Goal: Information Seeking & Learning: Learn about a topic

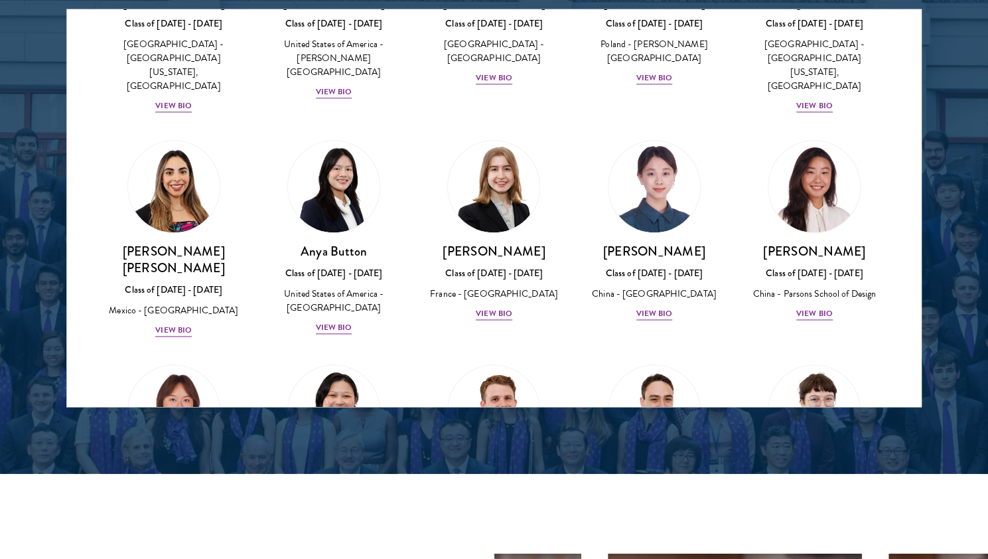
scroll to position [963, 0]
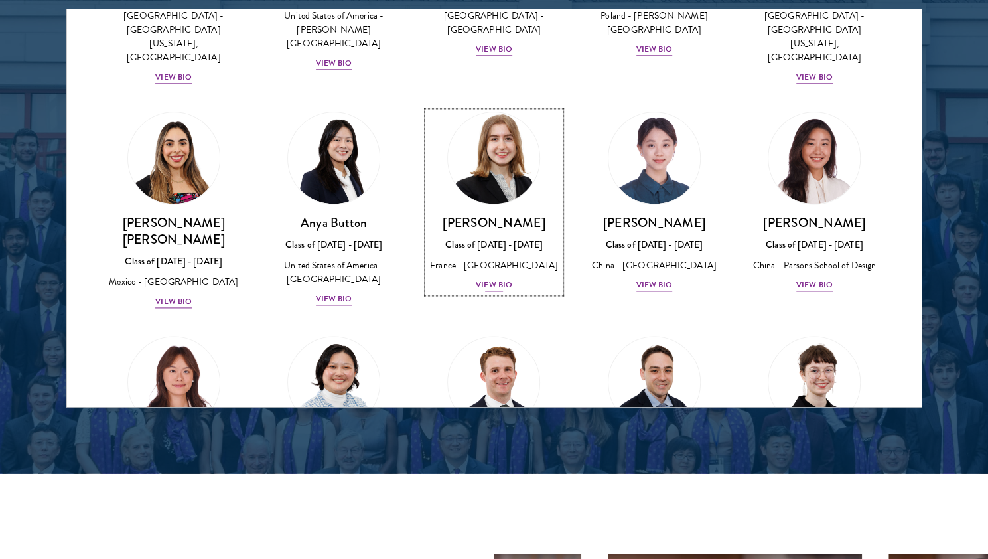
click at [499, 279] on div "View Bio" at bounding box center [494, 285] width 36 height 13
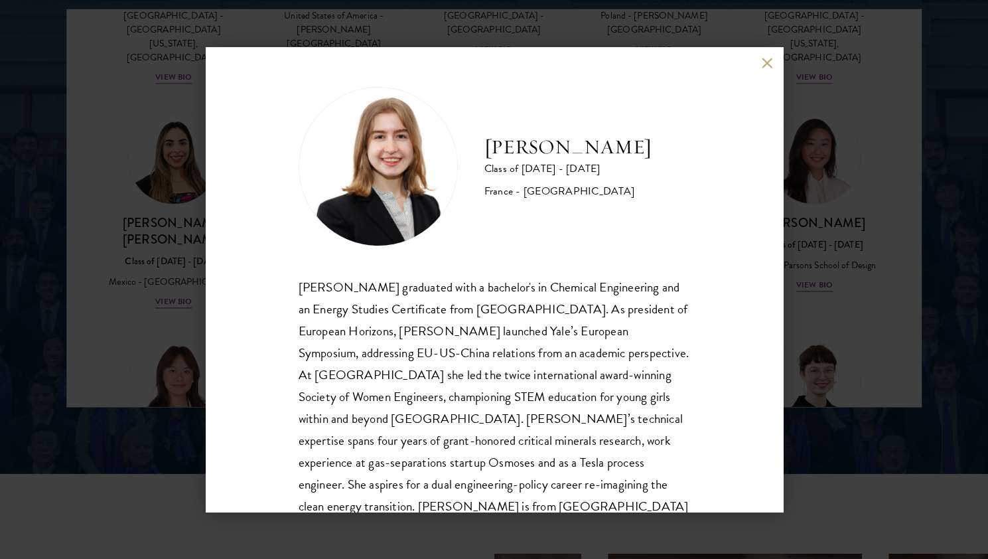
scroll to position [45, 0]
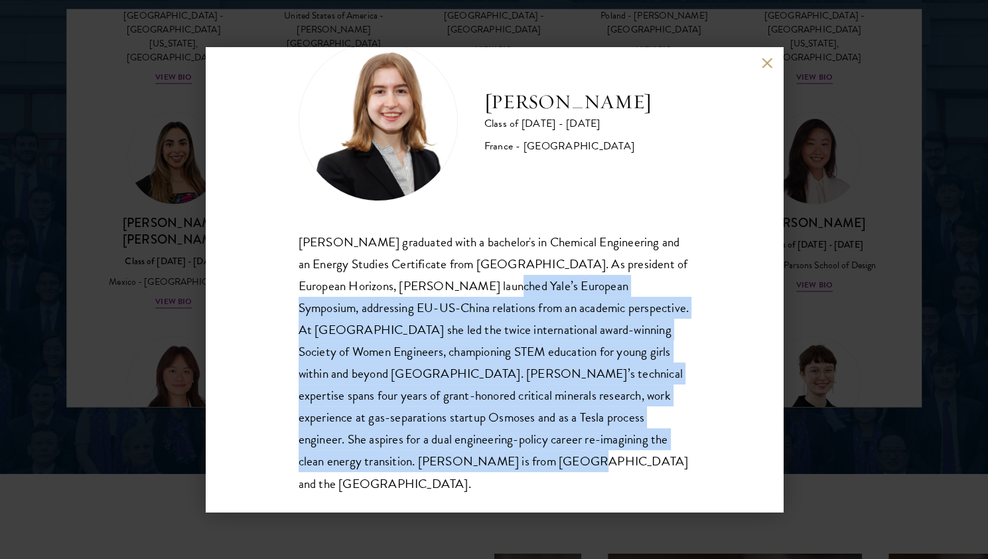
drag, startPoint x: 479, startPoint y: 286, endPoint x: 531, endPoint y: 452, distance: 173.7
click at [531, 452] on div "[PERSON_NAME] graduated with a bachelor's in Chemical Engineering and an Energy…" at bounding box center [494, 362] width 391 height 263
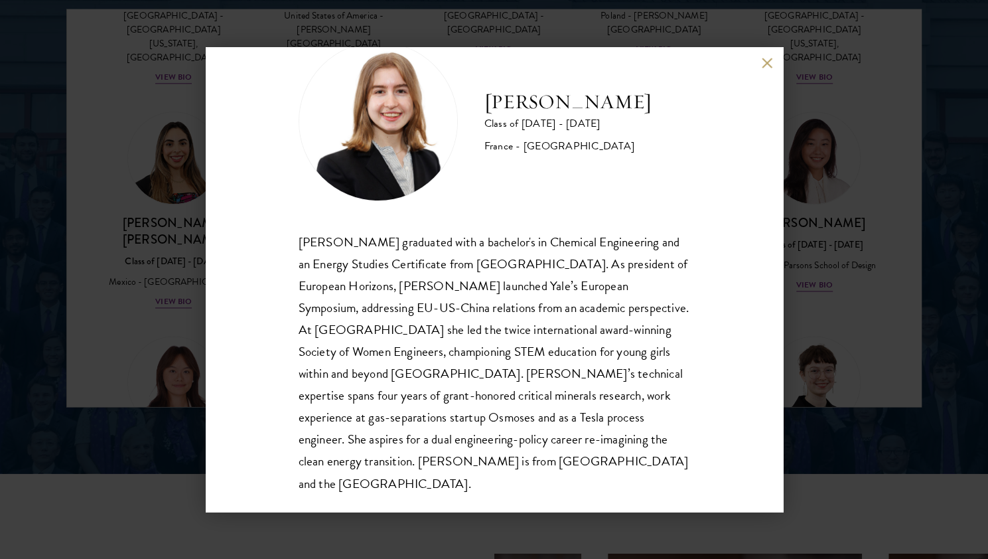
click at [49, 342] on div "[PERSON_NAME] Class of [DATE] - [DATE] [GEOGRAPHIC_DATA] - [GEOGRAPHIC_DATA] [P…" at bounding box center [494, 279] width 988 height 559
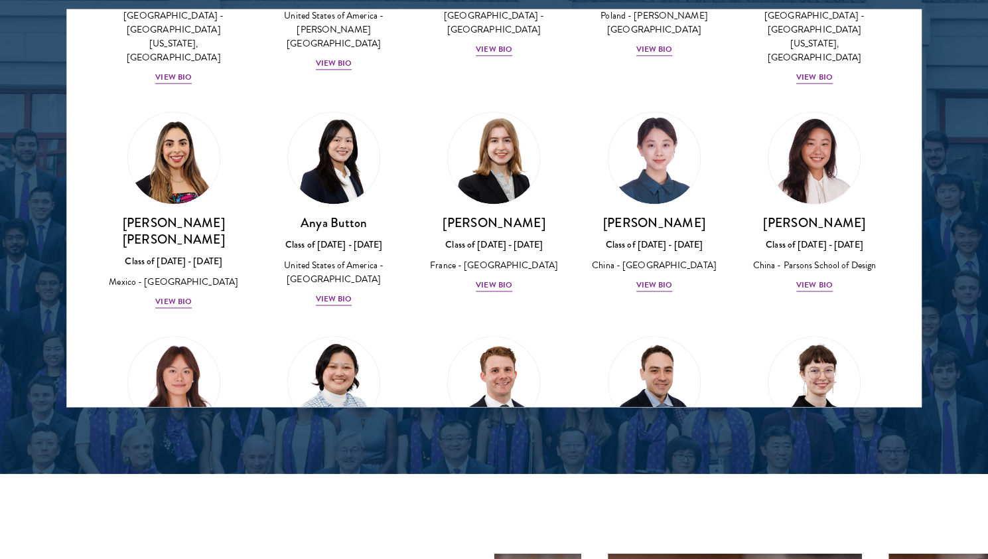
click at [421, 323] on div "[PERSON_NAME] Class of [DATE] - [DATE] [GEOGRAPHIC_DATA] - [PERSON_NAME][GEOGRA…" at bounding box center [494, 441] width 160 height 236
click at [484, 279] on div "View Bio" at bounding box center [494, 285] width 36 height 13
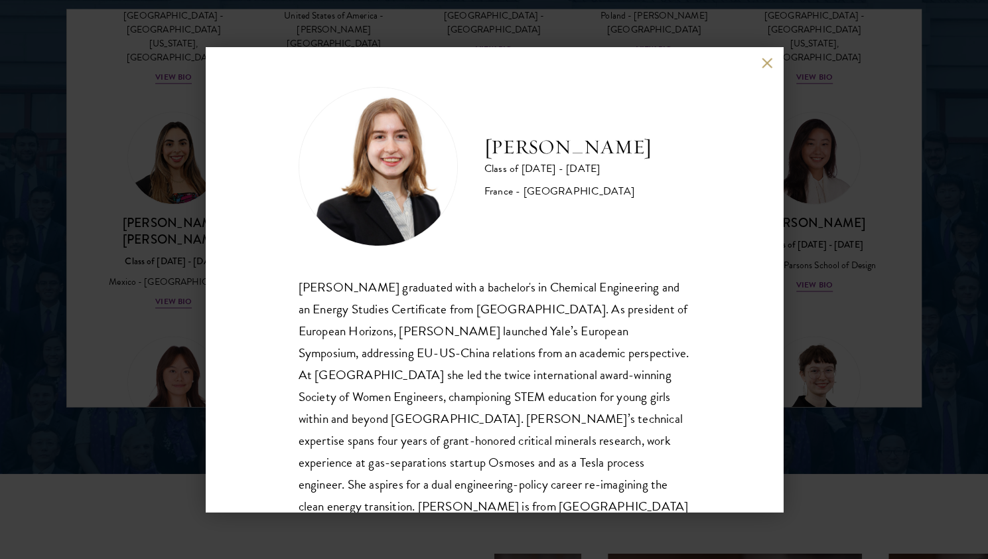
click at [118, 297] on div "[PERSON_NAME] Class of [DATE] - [DATE] [GEOGRAPHIC_DATA] - [GEOGRAPHIC_DATA] [P…" at bounding box center [494, 279] width 988 height 559
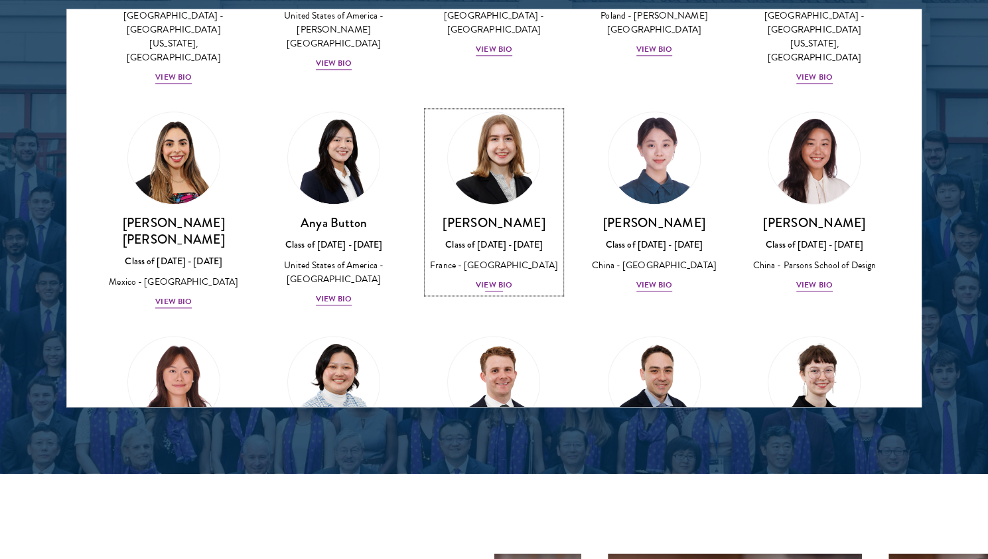
click at [484, 279] on div "View Bio" at bounding box center [494, 285] width 36 height 13
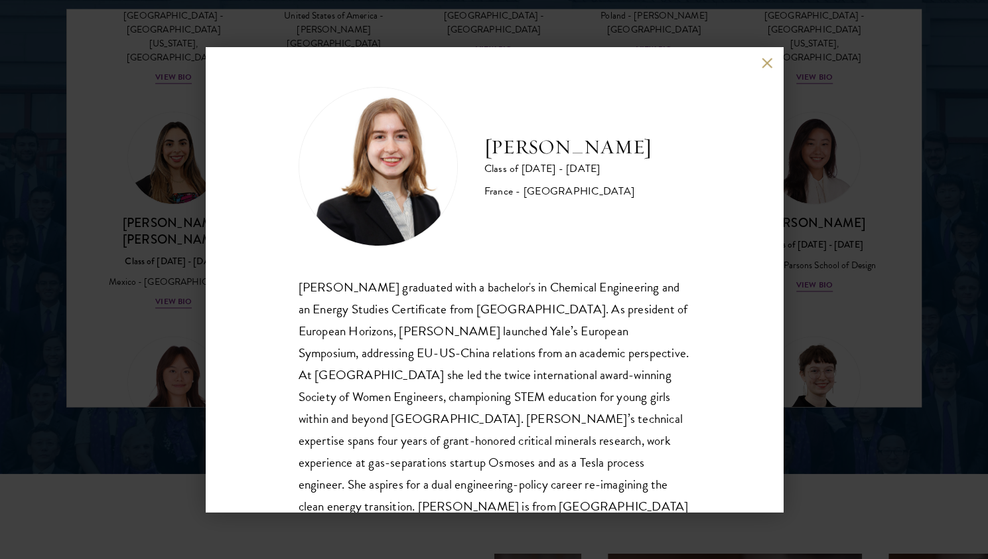
click at [62, 328] on div "[PERSON_NAME] Class of [DATE] - [DATE] [GEOGRAPHIC_DATA] - [GEOGRAPHIC_DATA] [P…" at bounding box center [494, 279] width 988 height 559
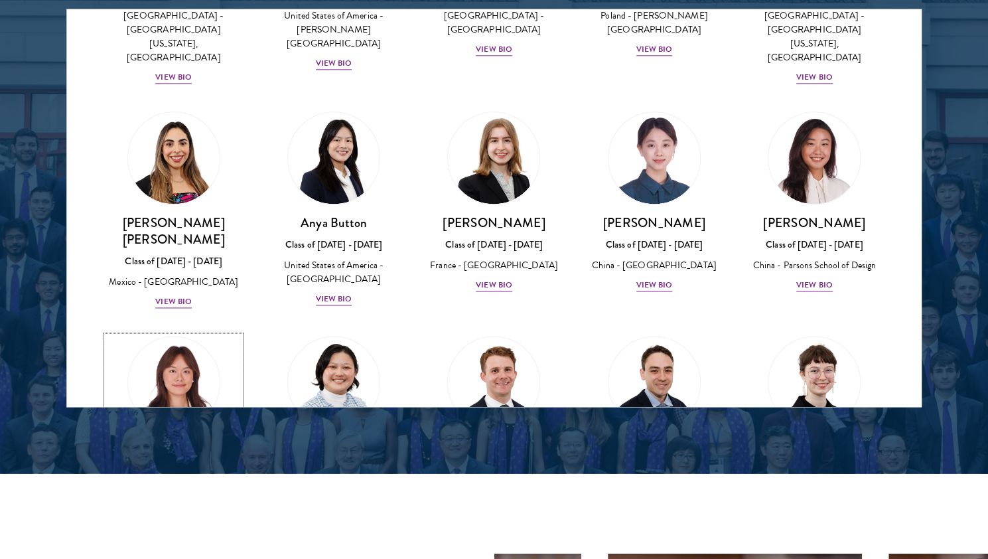
click at [109, 338] on link "[PERSON_NAME] Class of [DATE] - [DATE] [GEOGRAPHIC_DATA] - [GEOGRAPHIC_DATA] Vi…" at bounding box center [173, 426] width 133 height 181
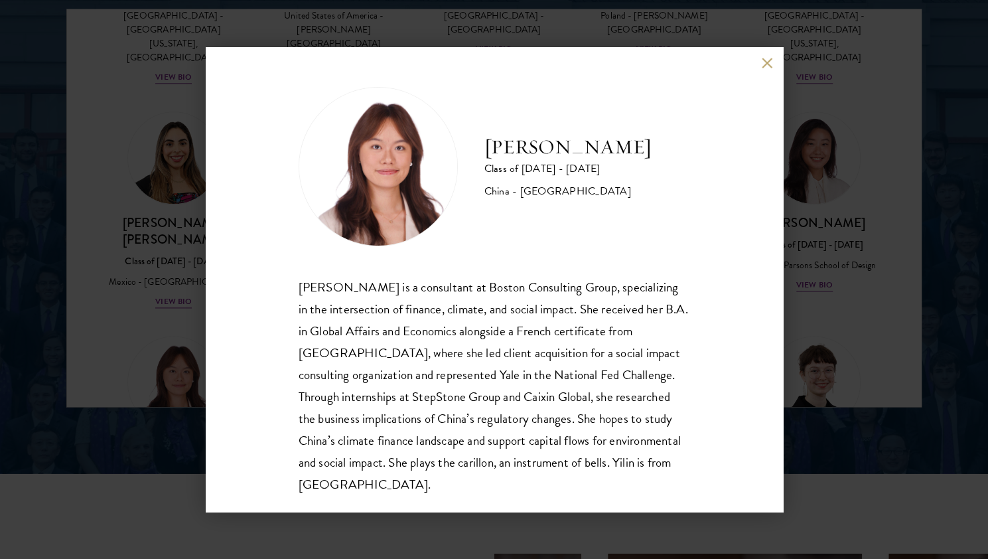
click at [131, 243] on div "[PERSON_NAME] Class of [DATE] - [DATE] [GEOGRAPHIC_DATA] - [GEOGRAPHIC_DATA] [P…" at bounding box center [494, 279] width 988 height 559
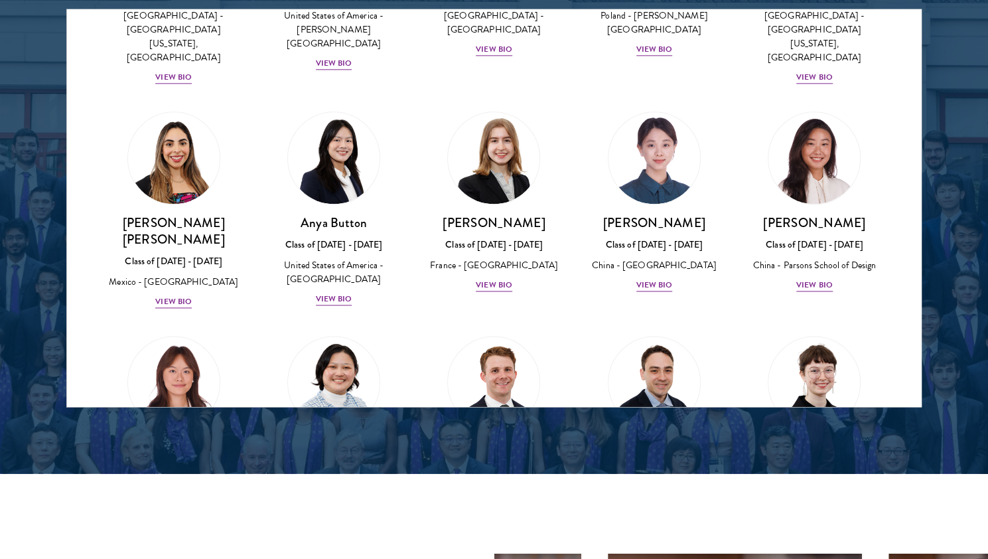
scroll to position [1015, 0]
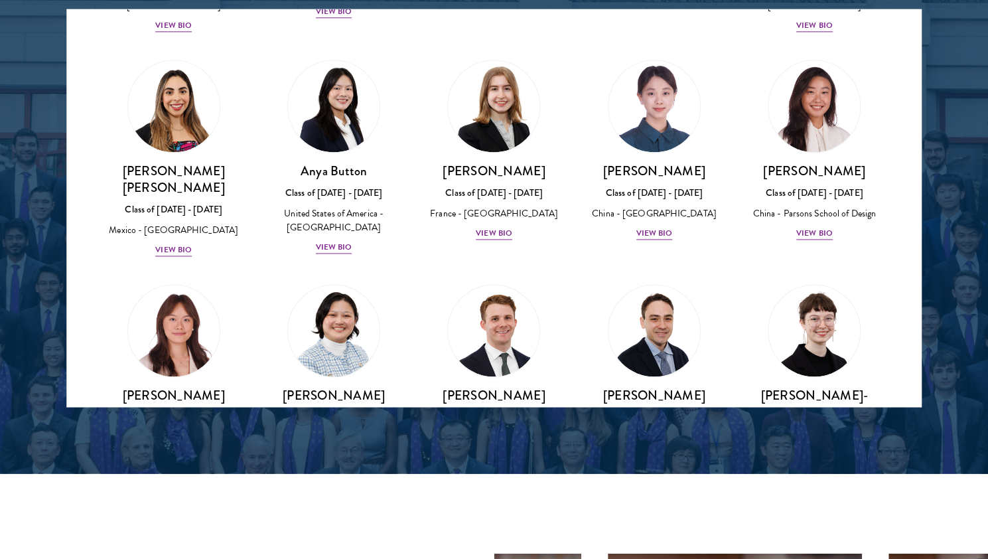
click at [160, 271] on div "[PERSON_NAME] Class of [DATE] - [DATE] [GEOGRAPHIC_DATA] - [GEOGRAPHIC_DATA] Vi…" at bounding box center [174, 375] width 160 height 208
click at [488, 411] on div "Class of [DATE] - [DATE]" at bounding box center [493, 418] width 133 height 14
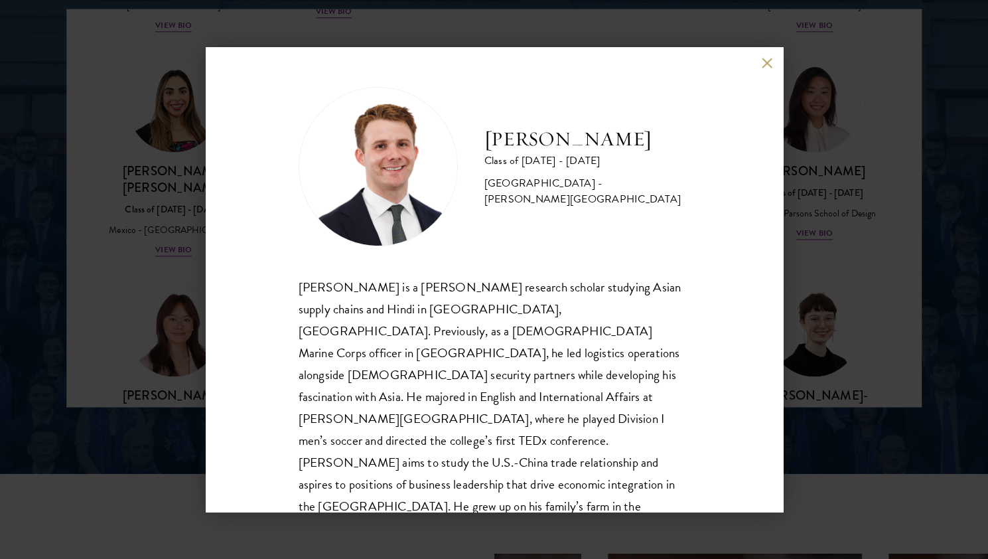
click at [823, 289] on div "[PERSON_NAME] Class of [DATE] - [DATE] [GEOGRAPHIC_DATA] - [PERSON_NAME][GEOGRA…" at bounding box center [494, 279] width 988 height 559
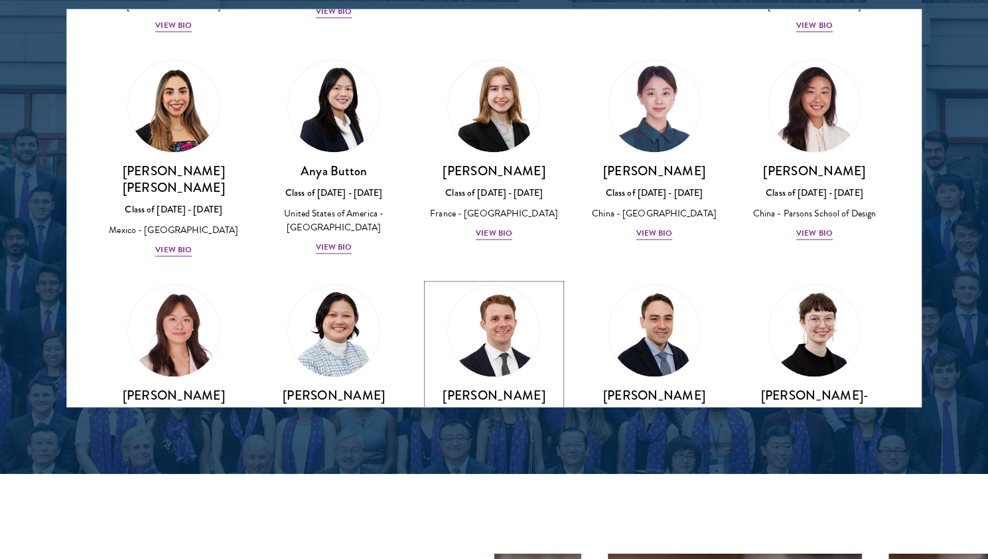
click at [823, 164] on div "[PERSON_NAME] Class of [DATE] - [DATE] [GEOGRAPHIC_DATA] - [PERSON_NAME][GEOGRA…" at bounding box center [814, 202] width 133 height 78
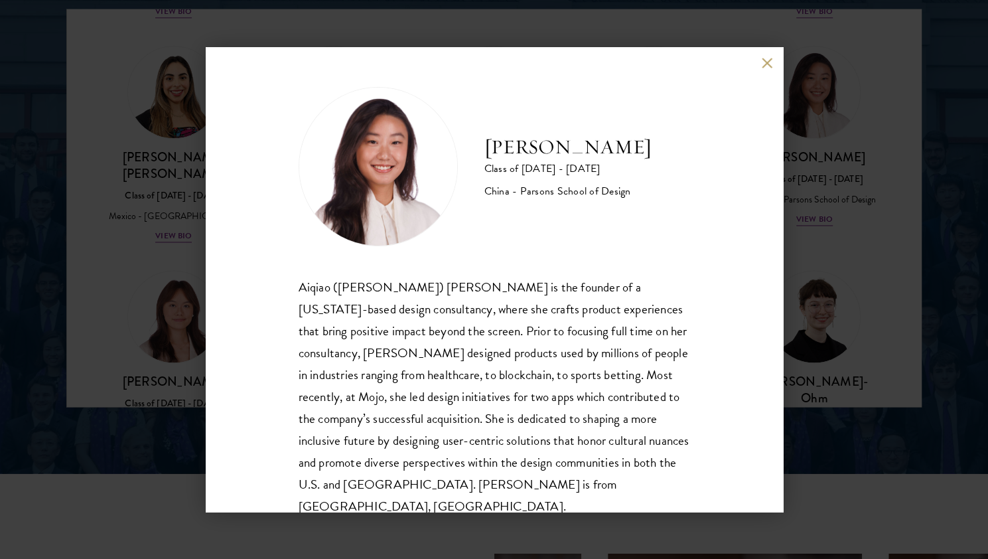
scroll to position [23, 0]
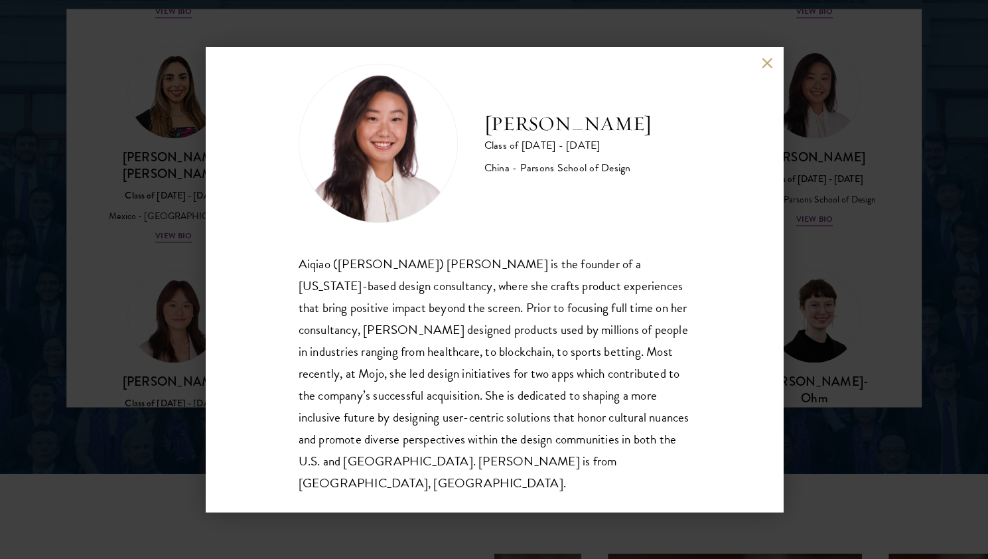
click at [821, 312] on div "[PERSON_NAME] Class of [DATE] - [DATE] China - [PERSON_NAME] School of Design […" at bounding box center [494, 279] width 988 height 559
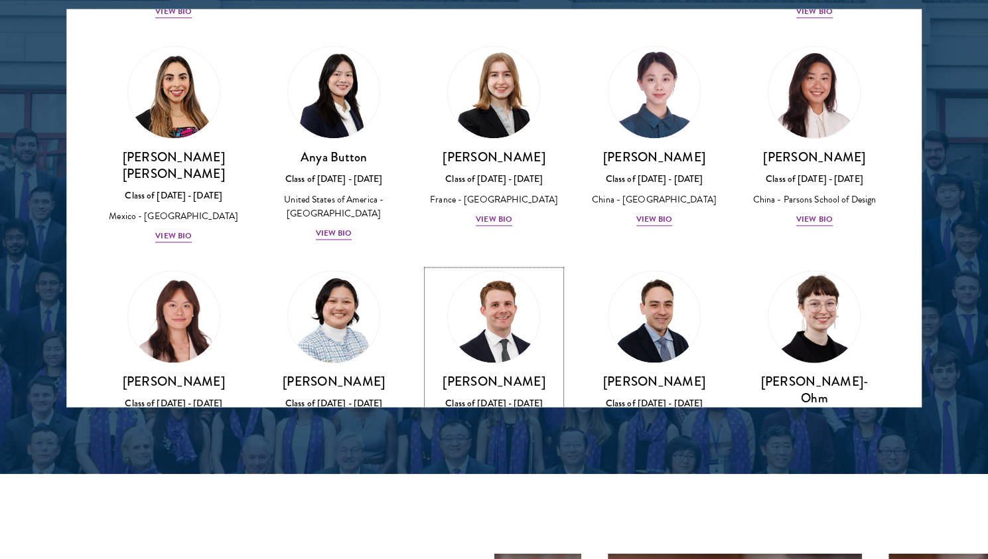
scroll to position [1231, 0]
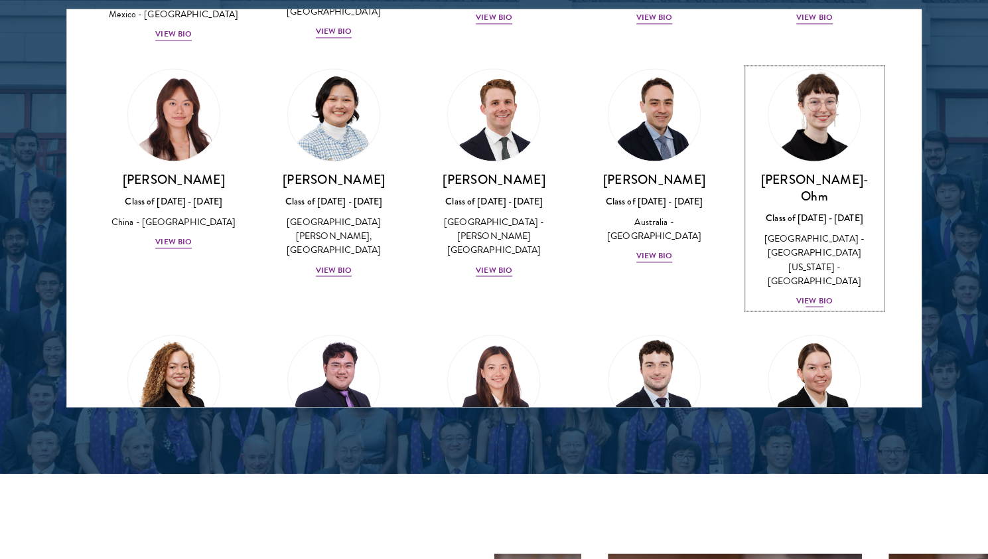
click at [805, 172] on div "[PERSON_NAME]-Ohm Class of [DATE] - [DATE] [GEOGRAPHIC_DATA] - [GEOGRAPHIC_DATA…" at bounding box center [814, 240] width 133 height 137
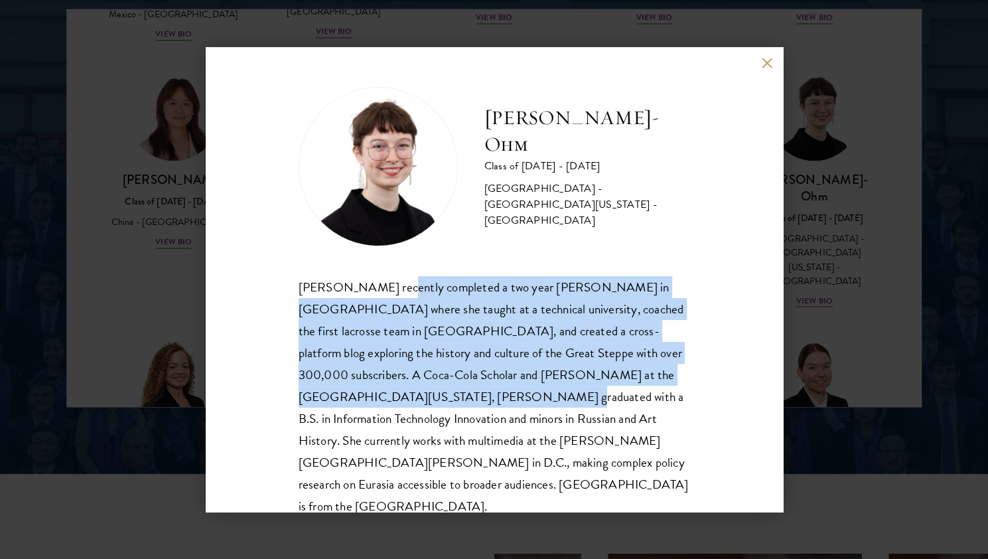
drag, startPoint x: 398, startPoint y: 279, endPoint x: 423, endPoint y: 387, distance: 111.0
click at [423, 387] on div "[PERSON_NAME] recently completed a two year [PERSON_NAME] in [GEOGRAPHIC_DATA] …" at bounding box center [494, 396] width 391 height 241
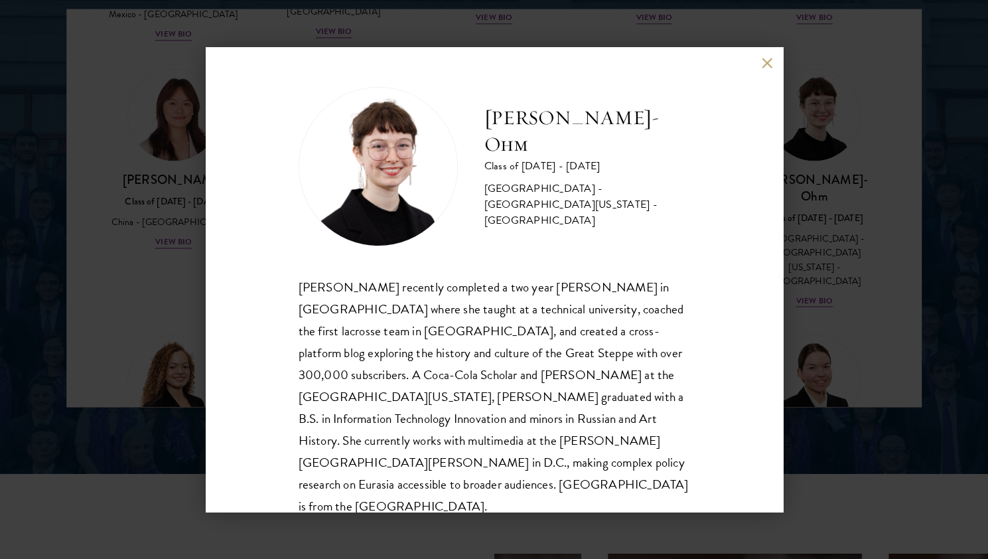
click at [171, 374] on div "[PERSON_NAME]-Ohm Class of [DATE] - [DATE] [GEOGRAPHIC_DATA] - [GEOGRAPHIC_DATA…" at bounding box center [494, 279] width 988 height 559
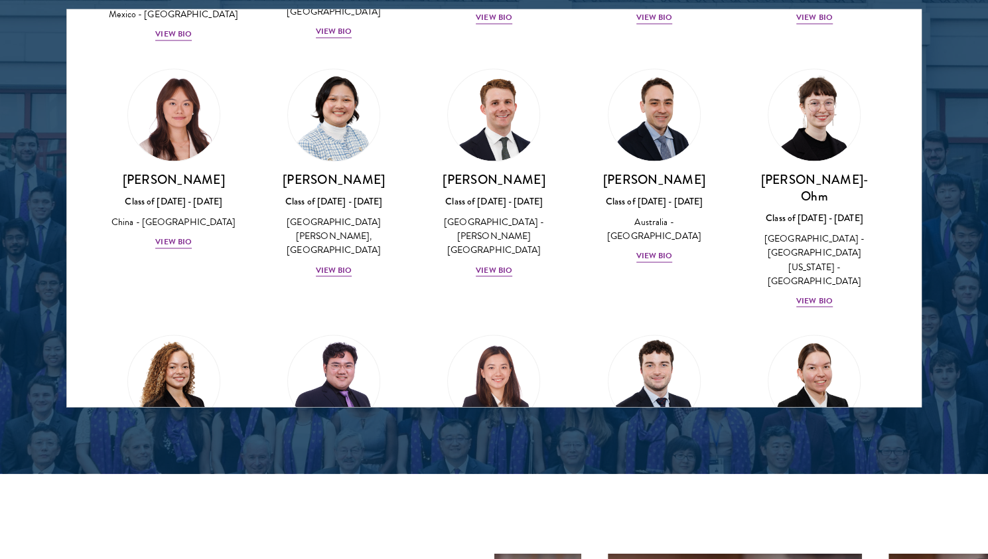
scroll to position [1029, 0]
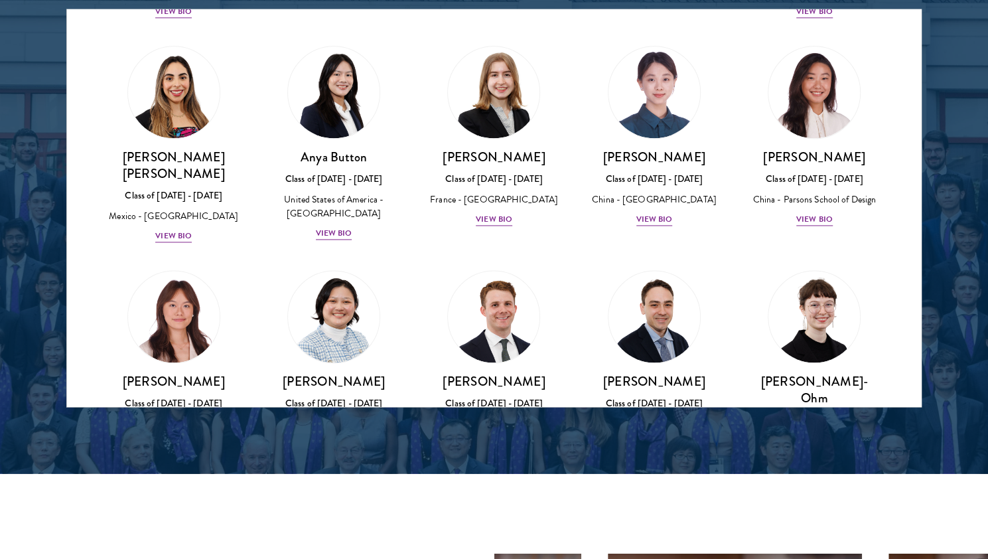
click at [52, 415] on div at bounding box center [494, 69] width 988 height 807
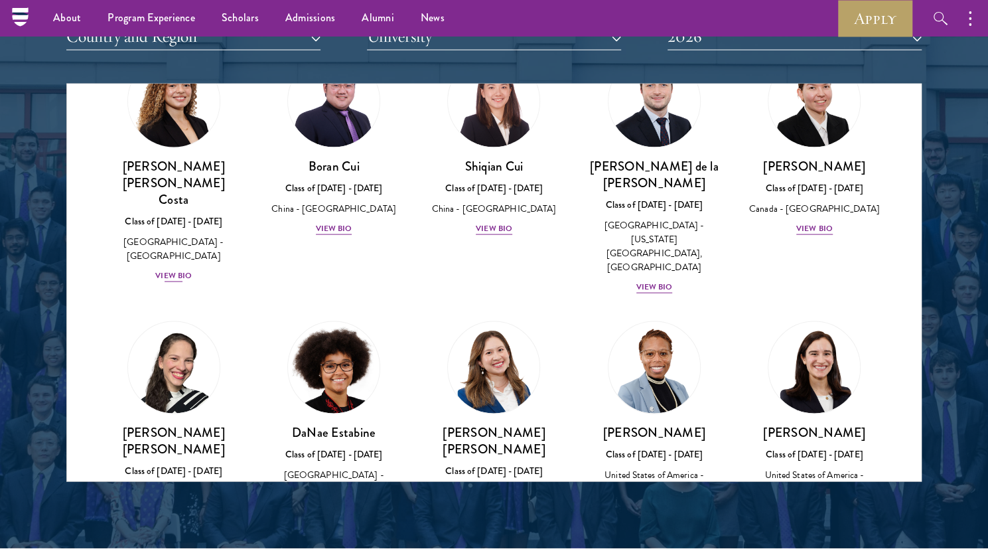
scroll to position [1596, 0]
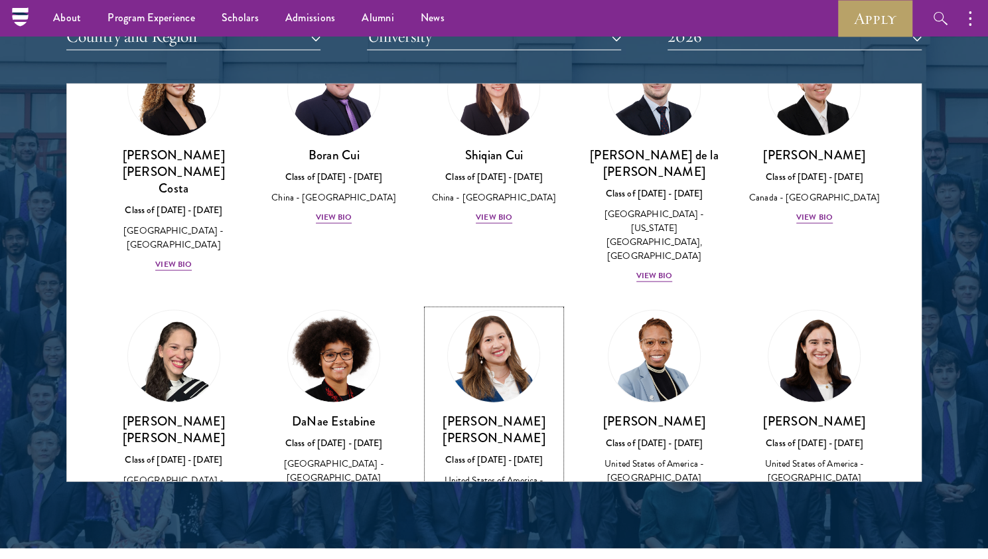
click at [493, 452] on div "Class of [DATE] - [DATE]" at bounding box center [493, 459] width 133 height 14
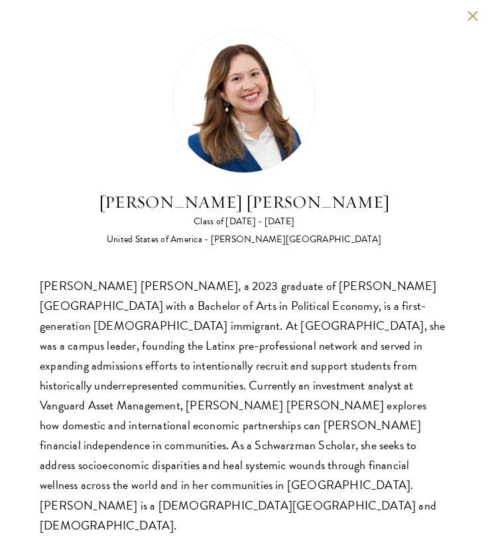
scroll to position [1581, 0]
click at [222, 269] on div "[PERSON_NAME] [PERSON_NAME] Class of [DATE] - [DATE] [GEOGRAPHIC_DATA] - [PERSO…" at bounding box center [244, 283] width 409 height 506
